Goal: Ask a question

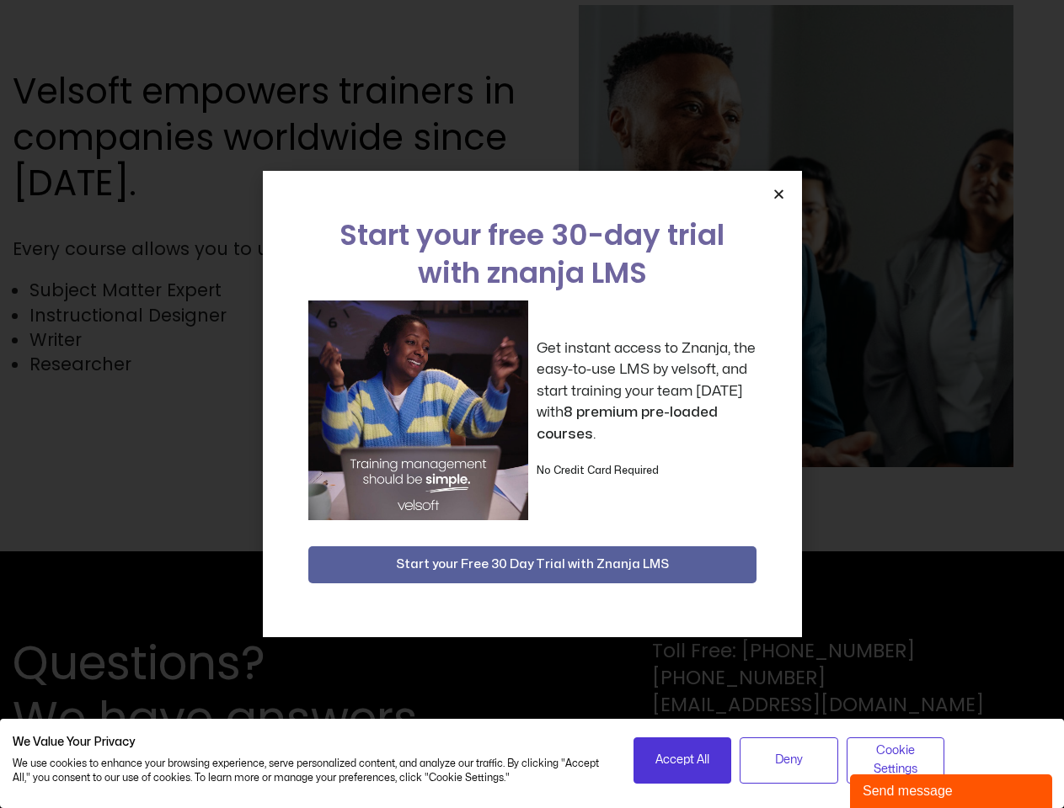
click at [531, 404] on div "Get instant access to Znanja, the easy-to-use LMS by velsoft, and start trainin…" at bounding box center [532, 411] width 448 height 220
click at [778, 194] on icon "Close" at bounding box center [778, 194] width 13 height 13
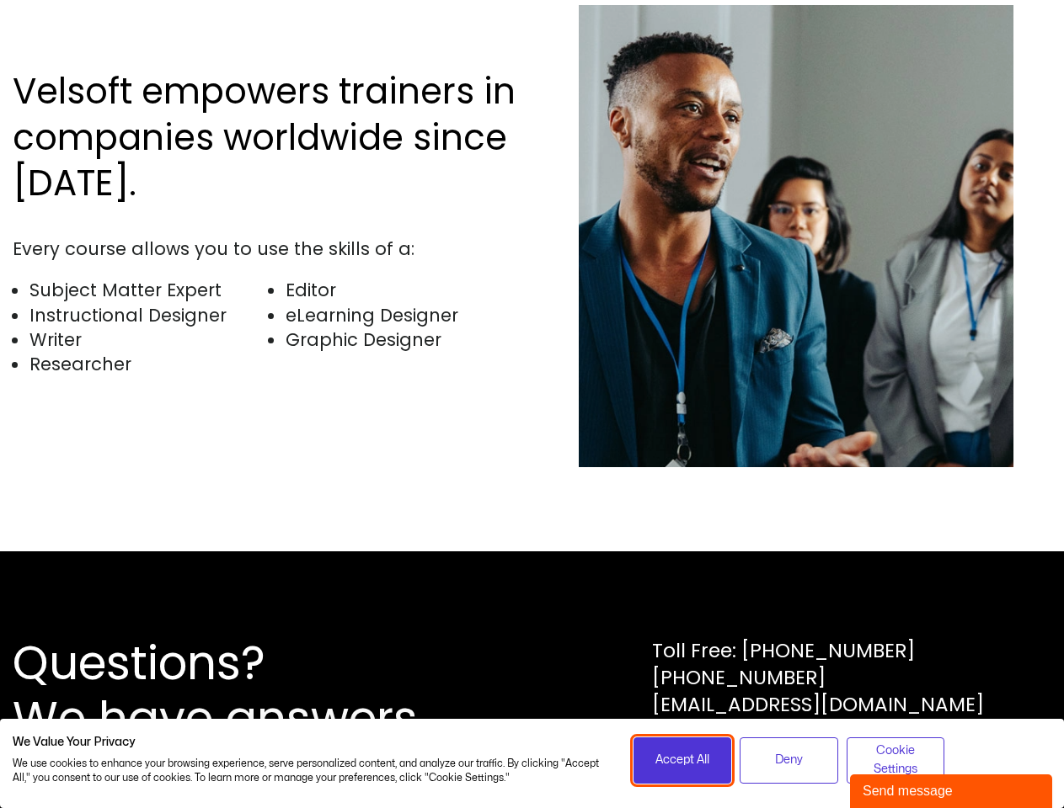
click at [682, 760] on span "Accept All" at bounding box center [682, 760] width 54 height 19
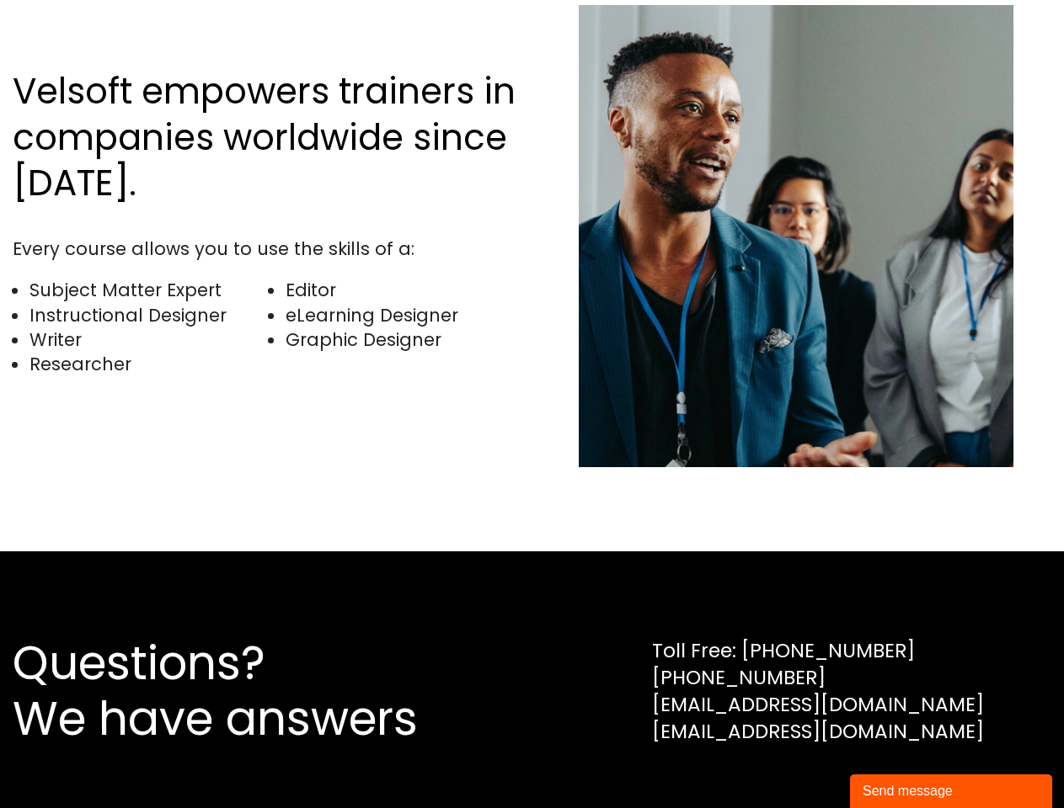
click at [788, 760] on div "Questions? We have answers Toll Free: [PHONE_NUMBER] [PHONE_NUMBER] [EMAIL_ADDR…" at bounding box center [532, 692] width 1064 height 280
click at [895, 760] on div "Questions? We have answers Toll Free: [PHONE_NUMBER] [PHONE_NUMBER] [EMAIL_ADDR…" at bounding box center [532, 692] width 1064 height 280
click at [951, 792] on div "Send message" at bounding box center [950, 791] width 177 height 20
